Goal: Task Accomplishment & Management: Manage account settings

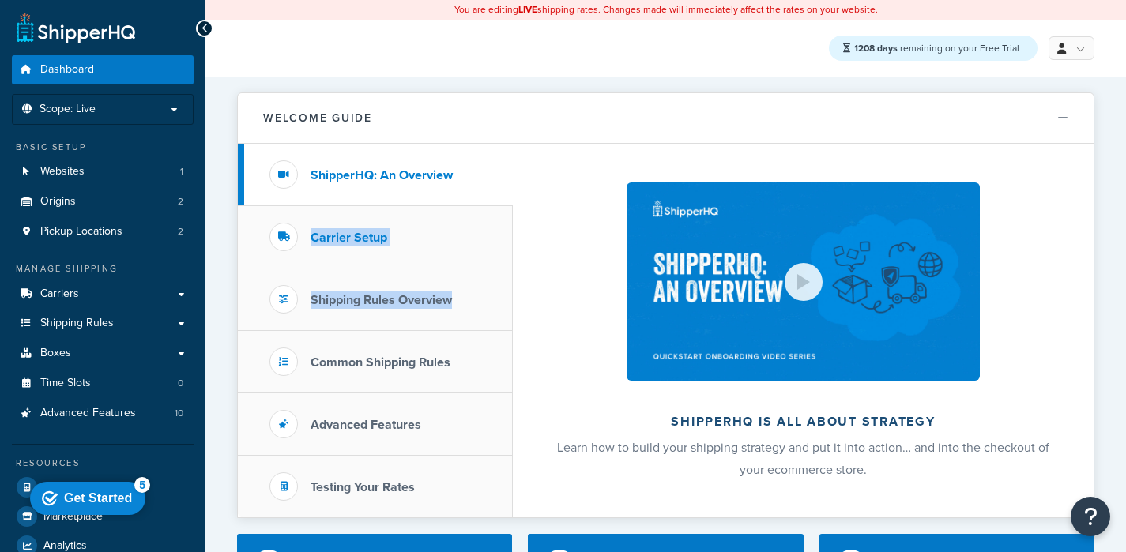
click at [272, 230] on ul "ShipperHQ: An Overview Carrier Setup Shipping Rules Overview Common Shipping Ru…" at bounding box center [375, 331] width 275 height 374
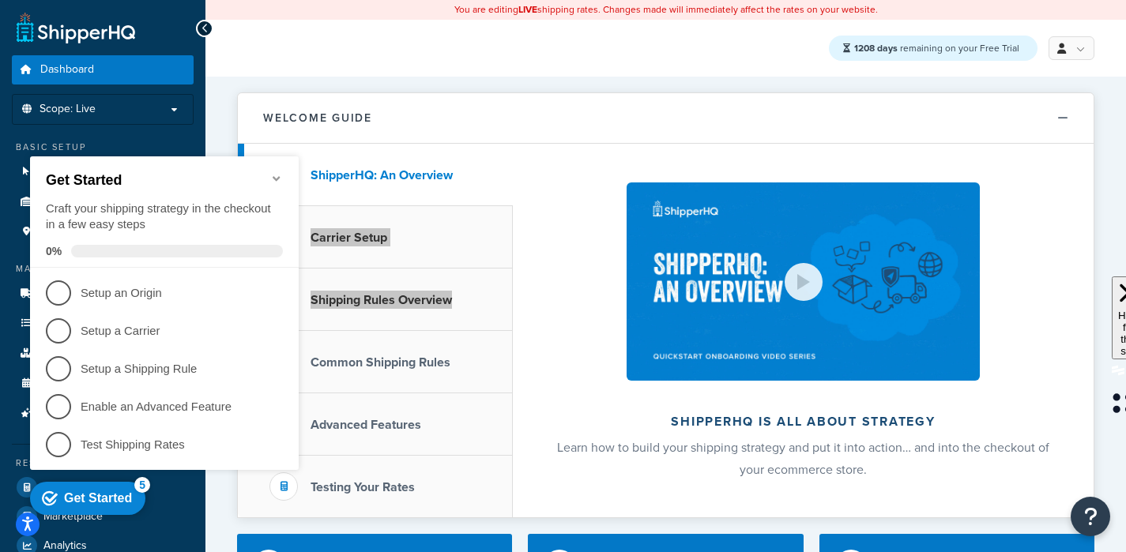
click at [276, 166] on div "Get Started Craft your shipping strategy in the checkout in a few easy steps 0%" at bounding box center [164, 211] width 269 height 111
click at [280, 175] on icon "Minimize checklist" at bounding box center [276, 178] width 13 height 13
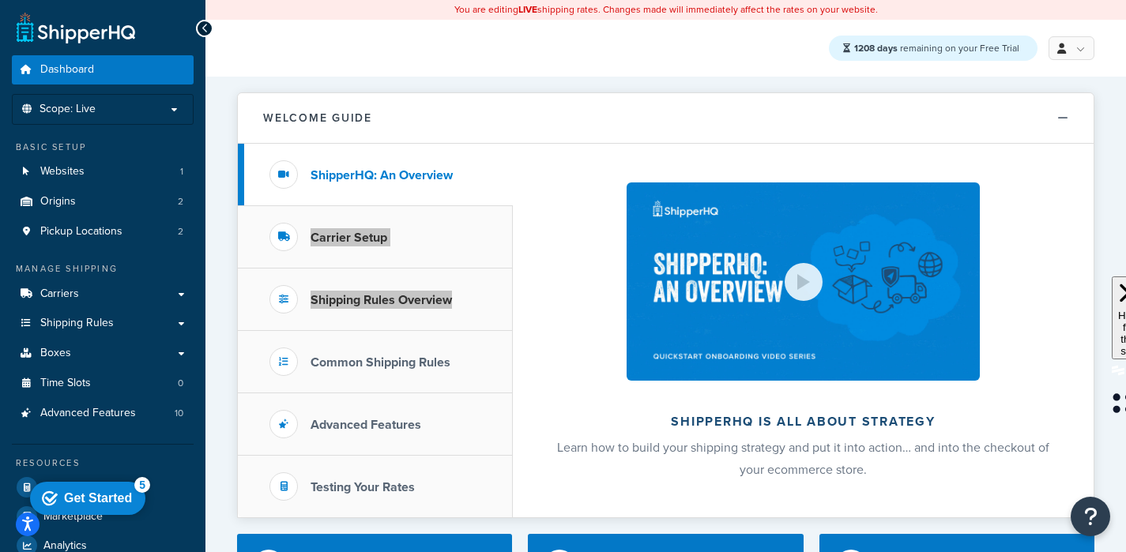
click at [104, 521] on div "checkmark Get Started 5 Get Started Craft your shipping strategy in the checkou…" at bounding box center [91, 497] width 134 height 47
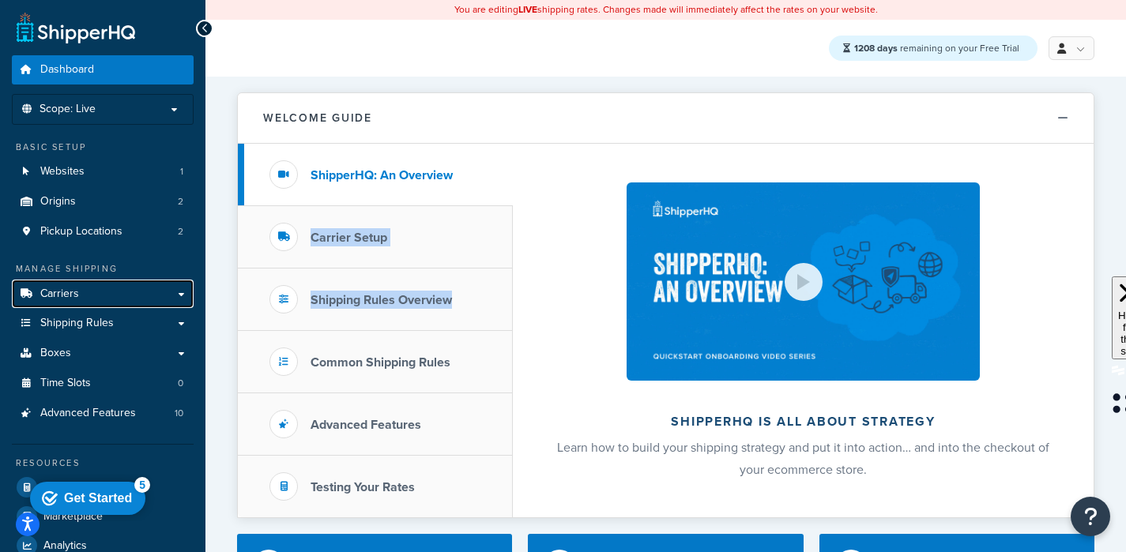
click at [66, 295] on span "Carriers" at bounding box center [59, 294] width 39 height 13
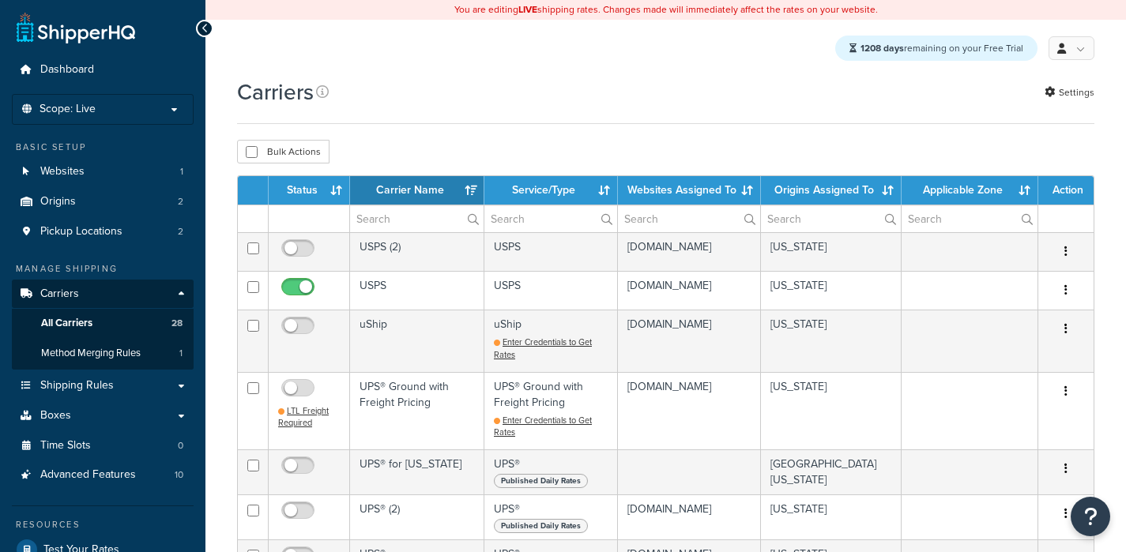
select select "15"
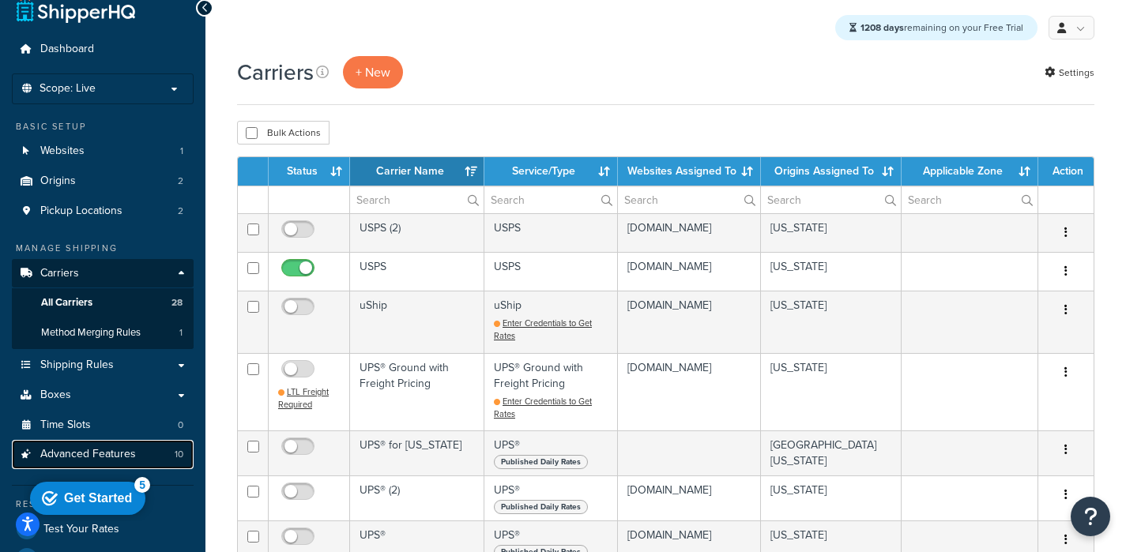
click at [58, 445] on link "Advanced Features 10" at bounding box center [103, 454] width 182 height 29
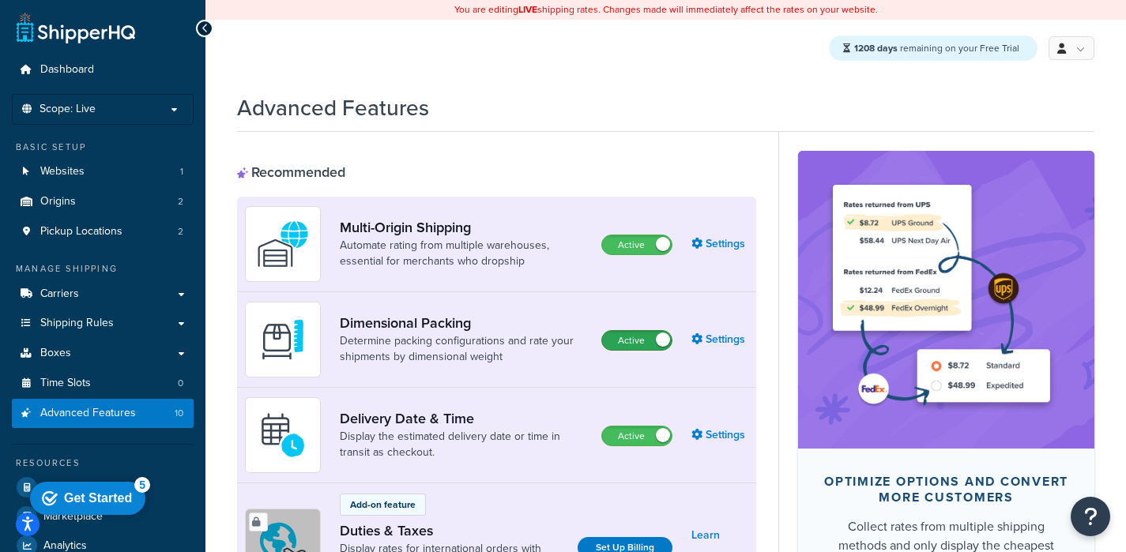
click at [634, 340] on label "Active" at bounding box center [637, 340] width 70 height 19
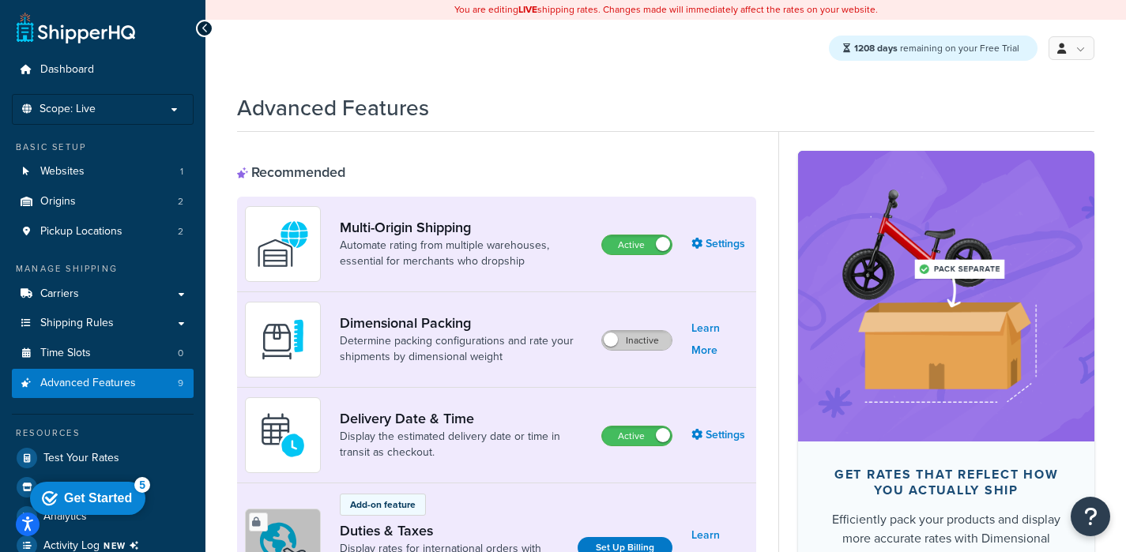
click at [631, 339] on label "Inactive" at bounding box center [637, 340] width 70 height 19
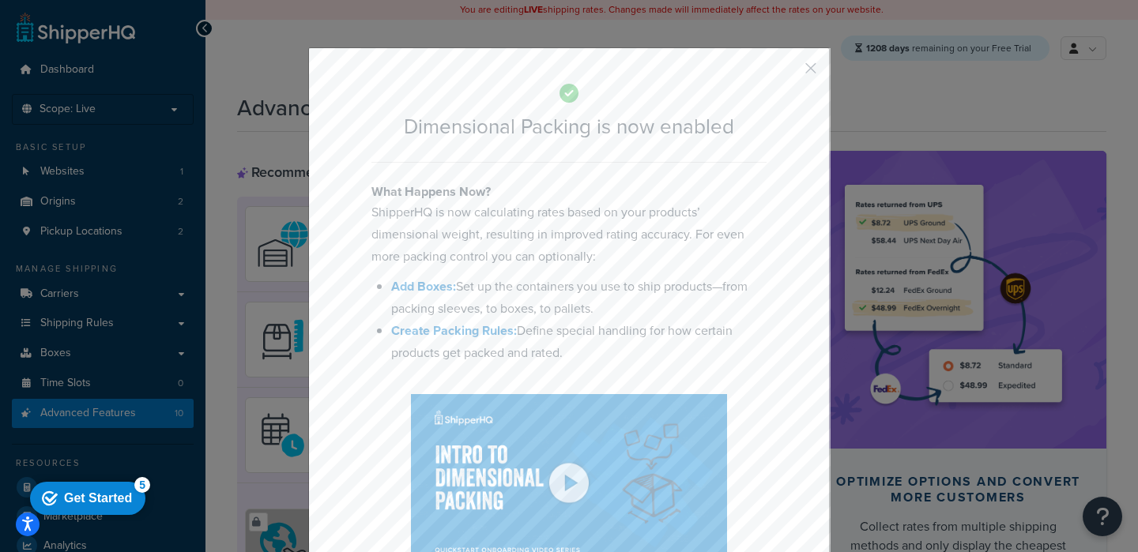
click at [789, 72] on button "button" at bounding box center [787, 74] width 4 height 4
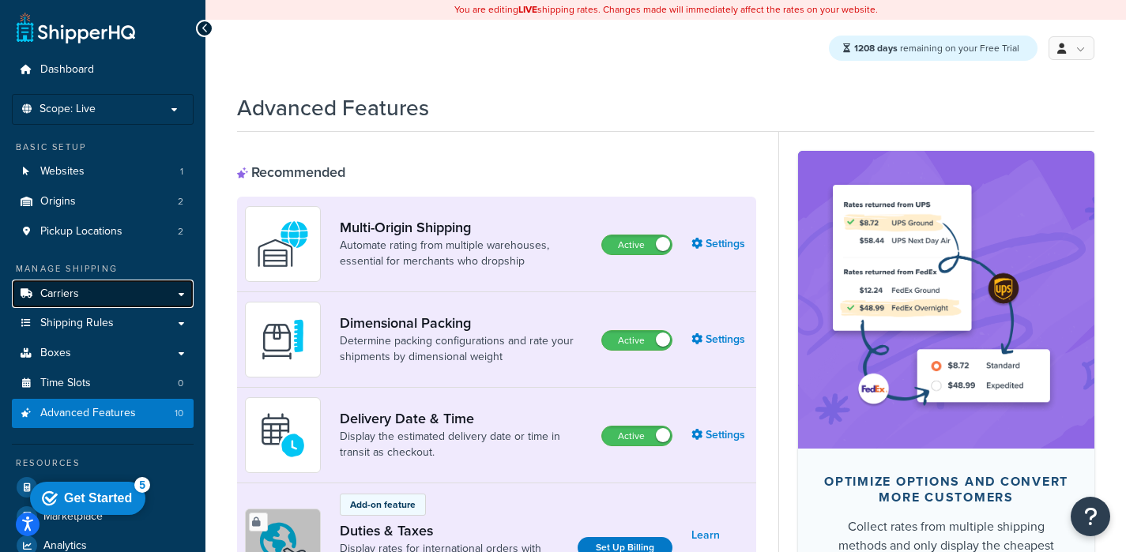
click at [69, 299] on span "Carriers" at bounding box center [59, 294] width 39 height 13
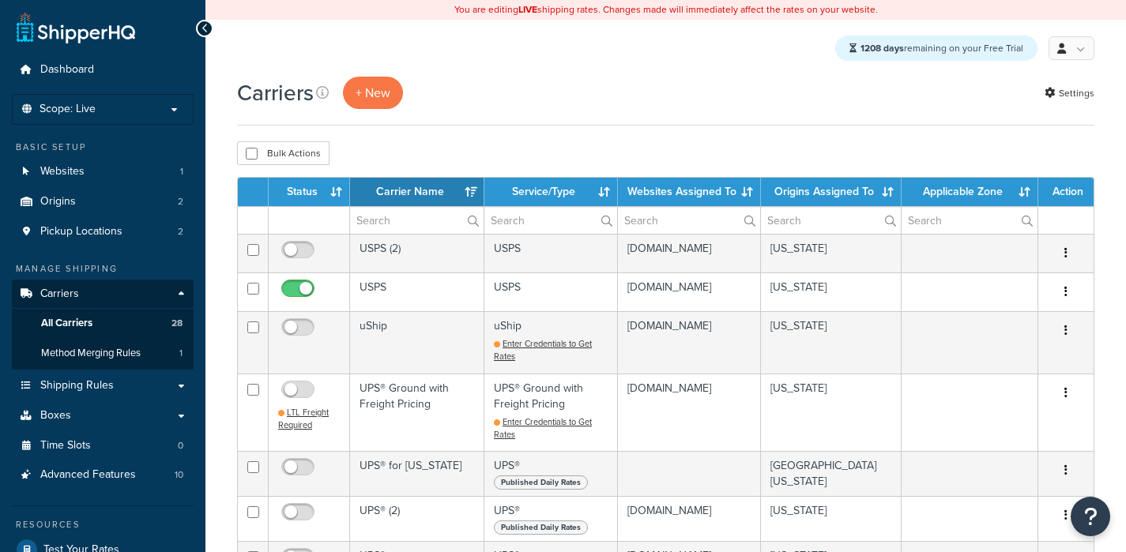
select select "15"
